Goal: Information Seeking & Learning: Learn about a topic

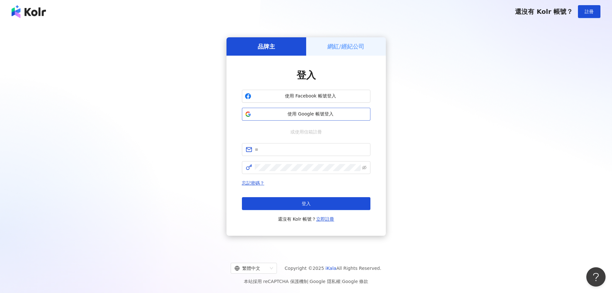
click at [314, 113] on span "使用 Google 帳號登入" at bounding box center [311, 114] width 114 height 6
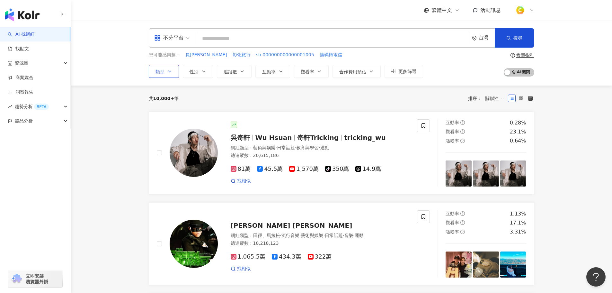
click at [170, 69] on icon "button" at bounding box center [169, 71] width 5 height 5
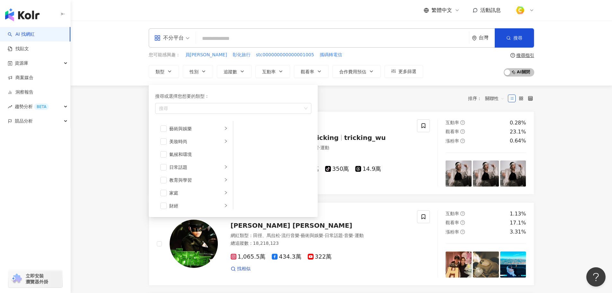
drag, startPoint x: 123, startPoint y: 119, endPoint x: 123, endPoint y: 115, distance: 3.5
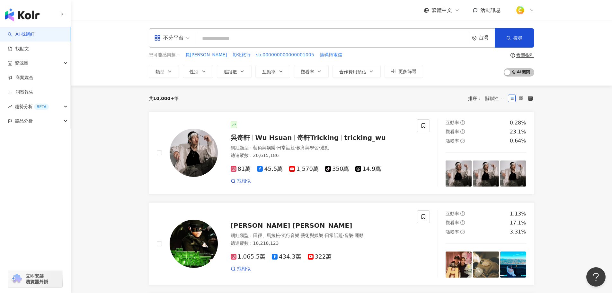
click at [238, 37] on input "search" at bounding box center [333, 38] width 268 height 12
